Goal: Download file/media

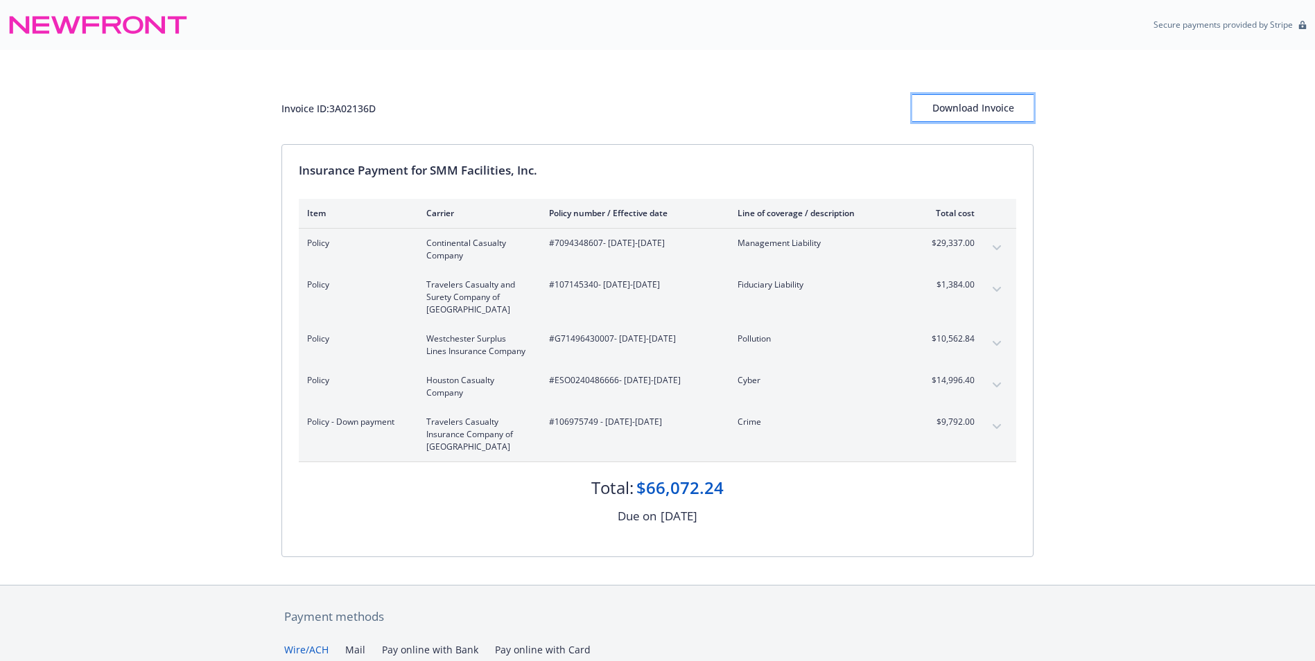
click at [955, 112] on div "Download Invoice" at bounding box center [972, 108] width 121 height 26
click at [989, 100] on div "Download Invoice" at bounding box center [972, 108] width 121 height 26
